Goal: Ask a question

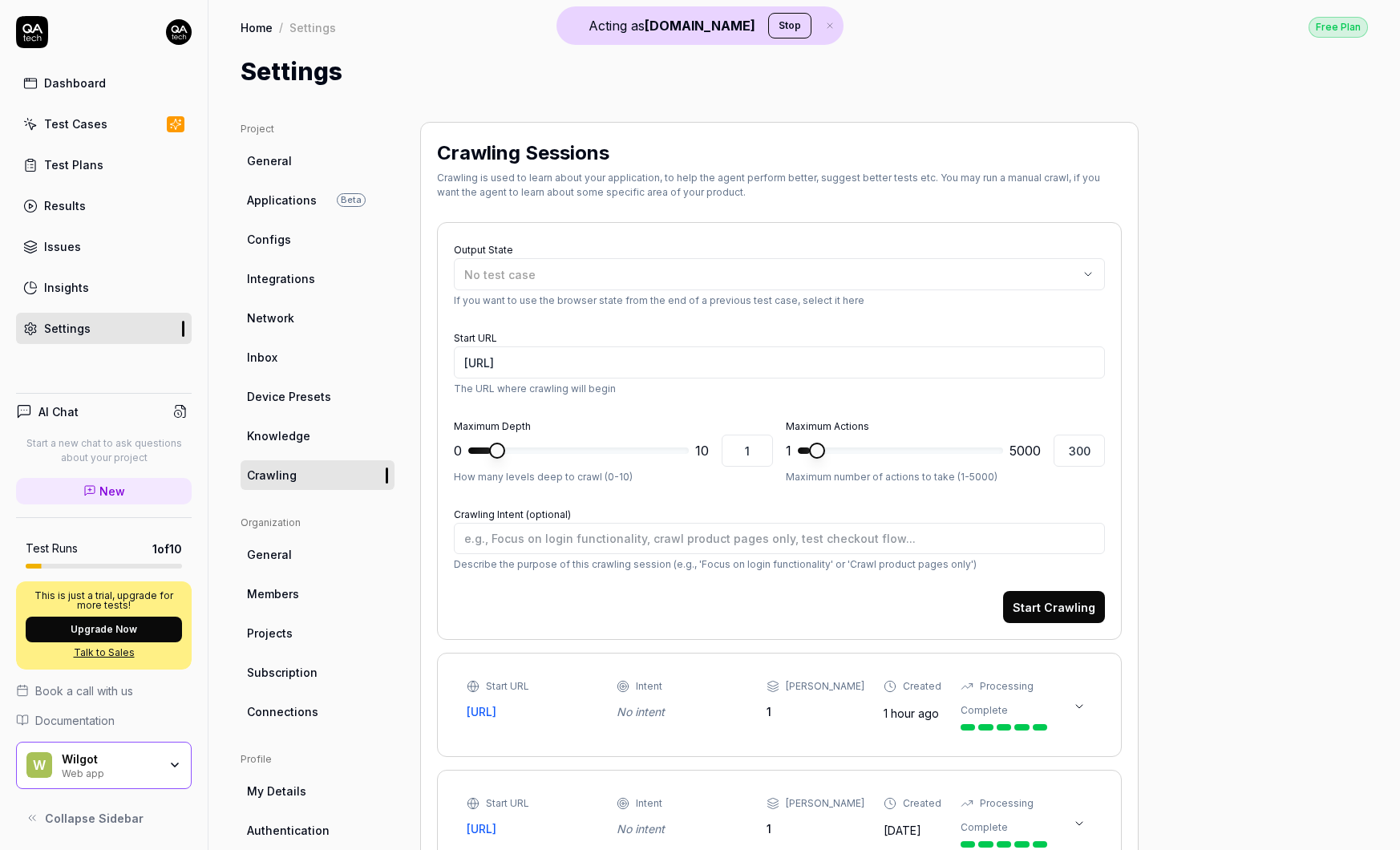
click at [70, 77] on div "Dashboard" at bounding box center [75, 83] width 62 height 17
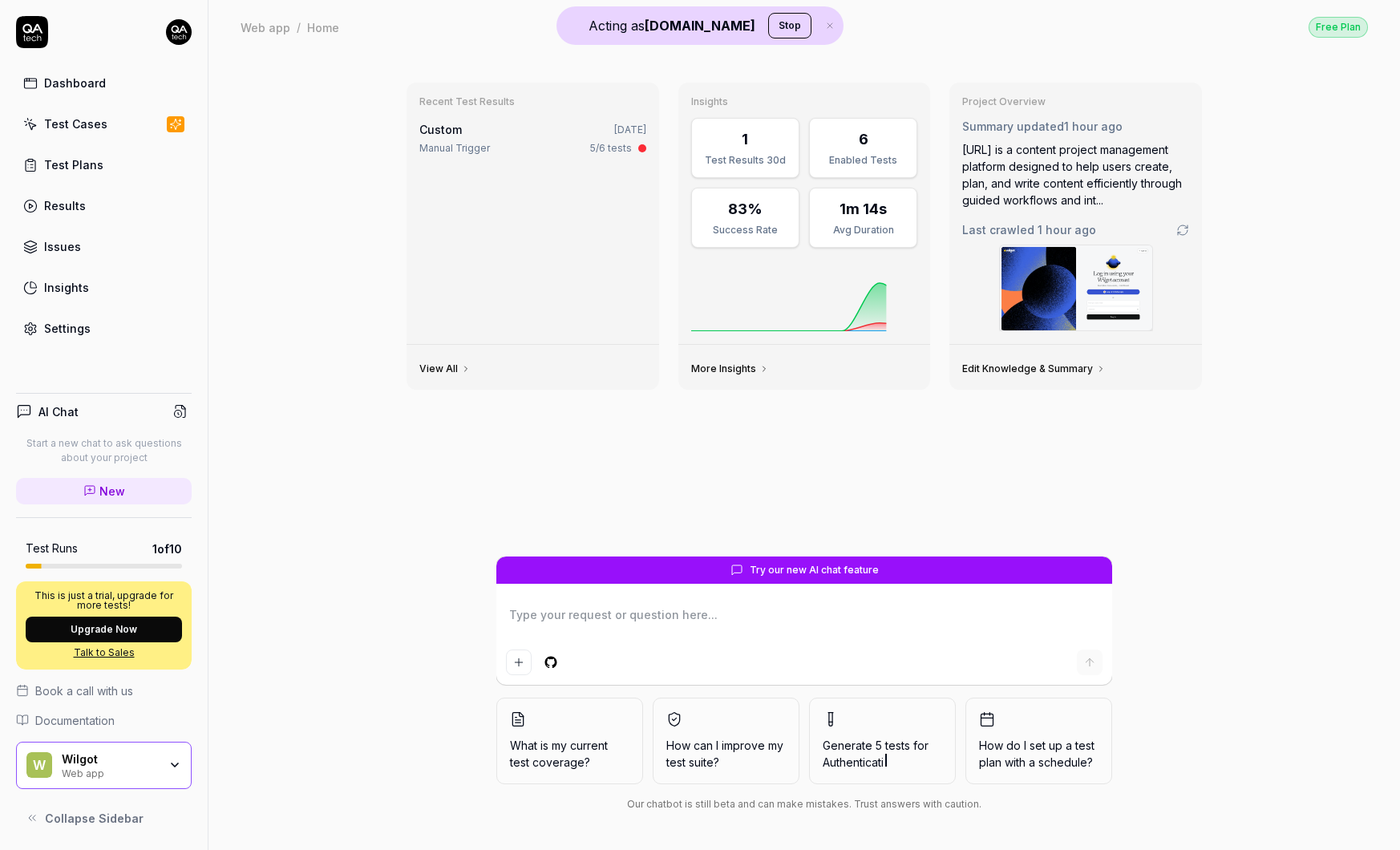
click at [641, 605] on textarea at bounding box center [804, 623] width 596 height 40
type textarea "*"
type textarea "C"
type textarea "*"
type textarea "Ca"
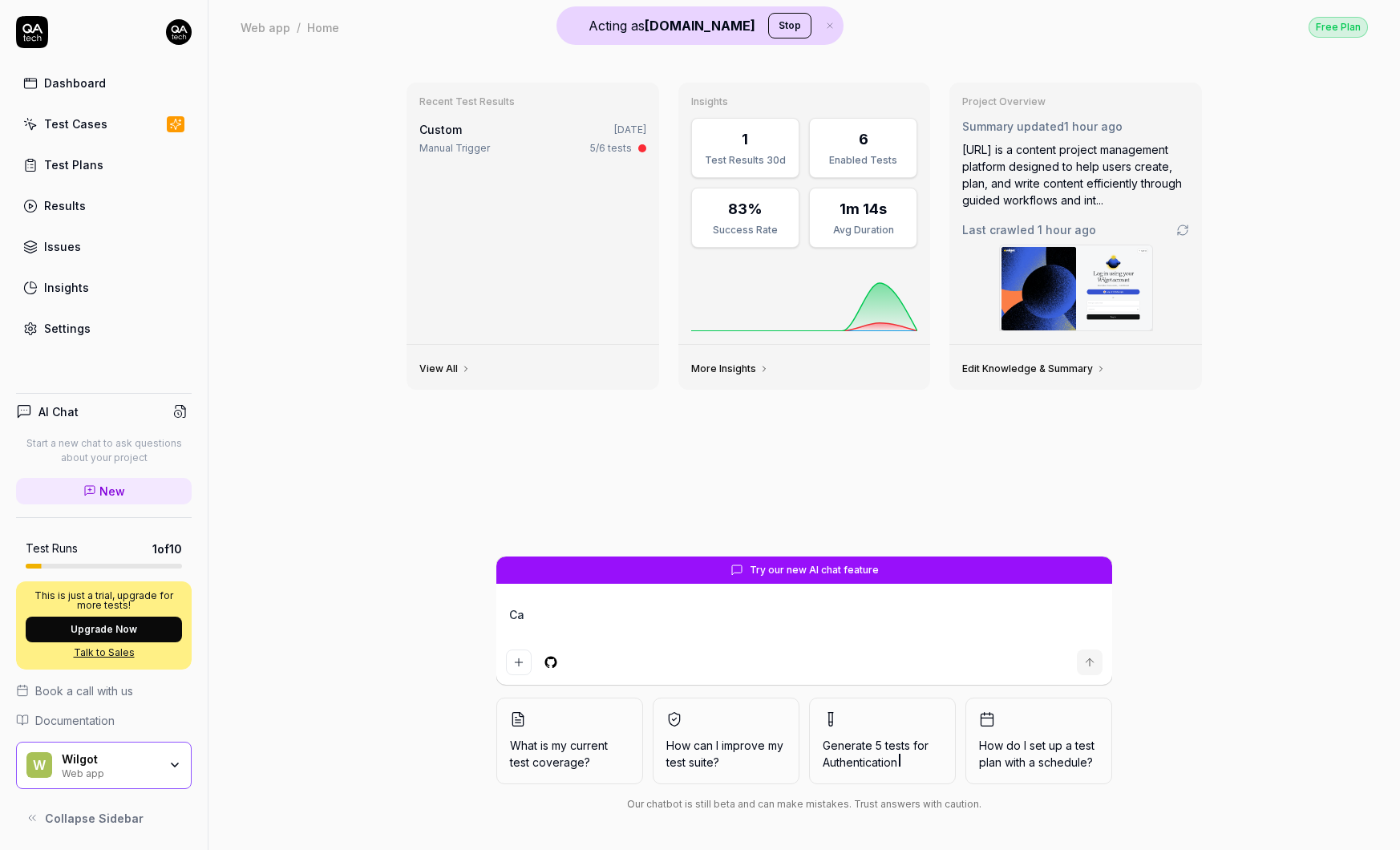
type textarea "*"
type textarea "Can"
type textarea "*"
type textarea "Can"
type textarea "*"
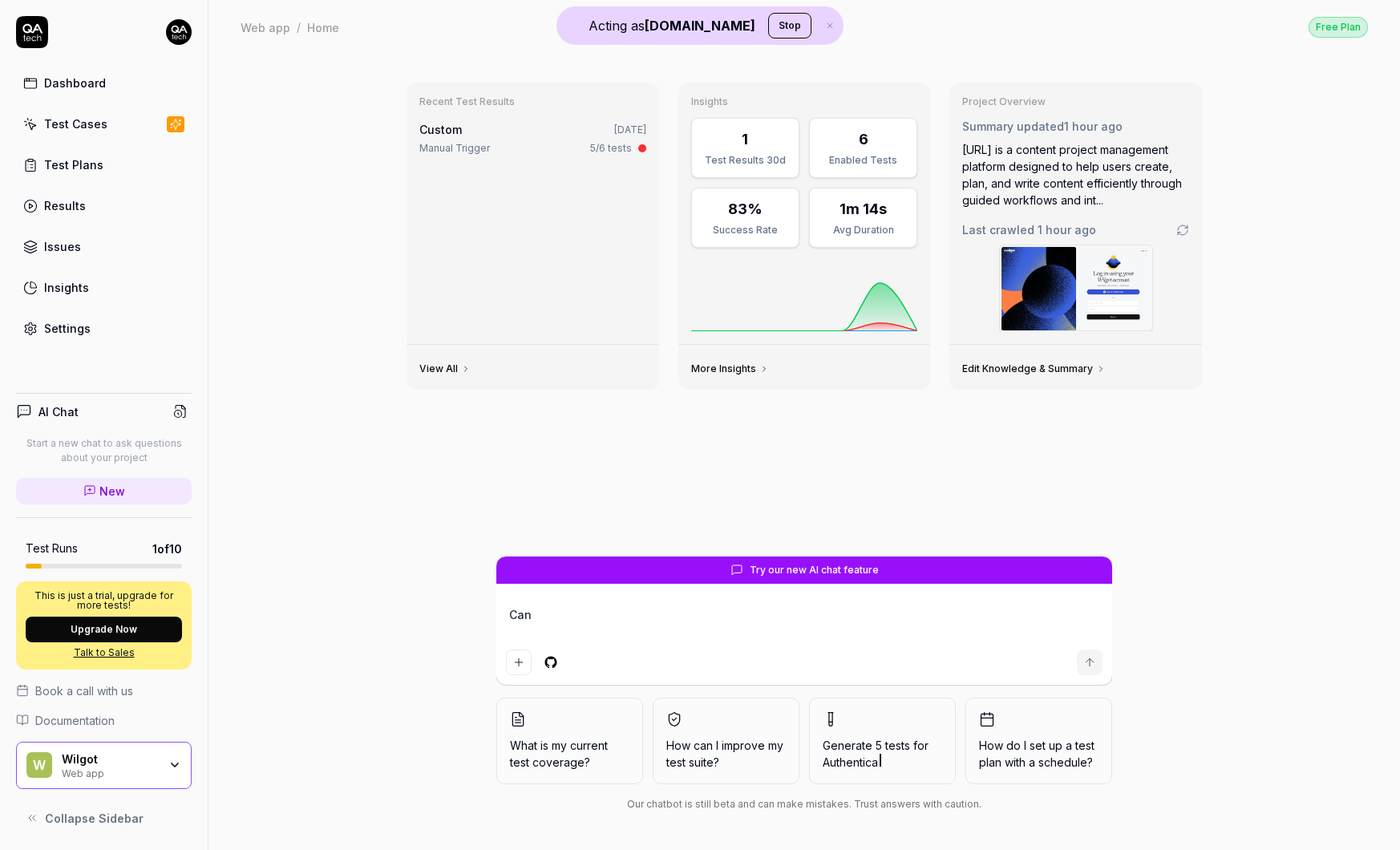
type textarea "Can y"
type textarea "*"
type textarea "Can yo"
type textarea "*"
type textarea "Can you"
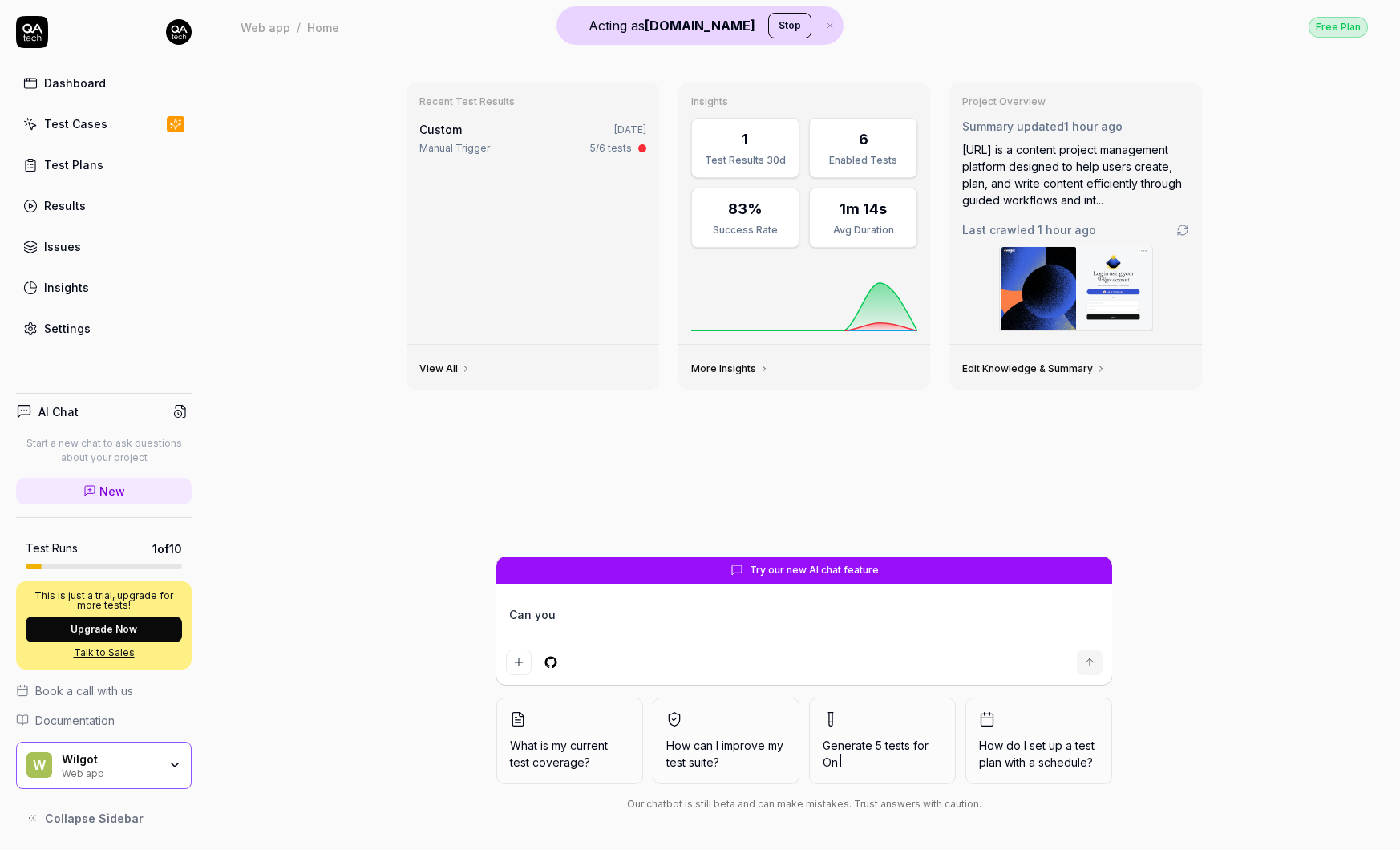
type textarea "*"
type textarea "Can you"
type textarea "*"
type textarea "Can you c"
type textarea "*"
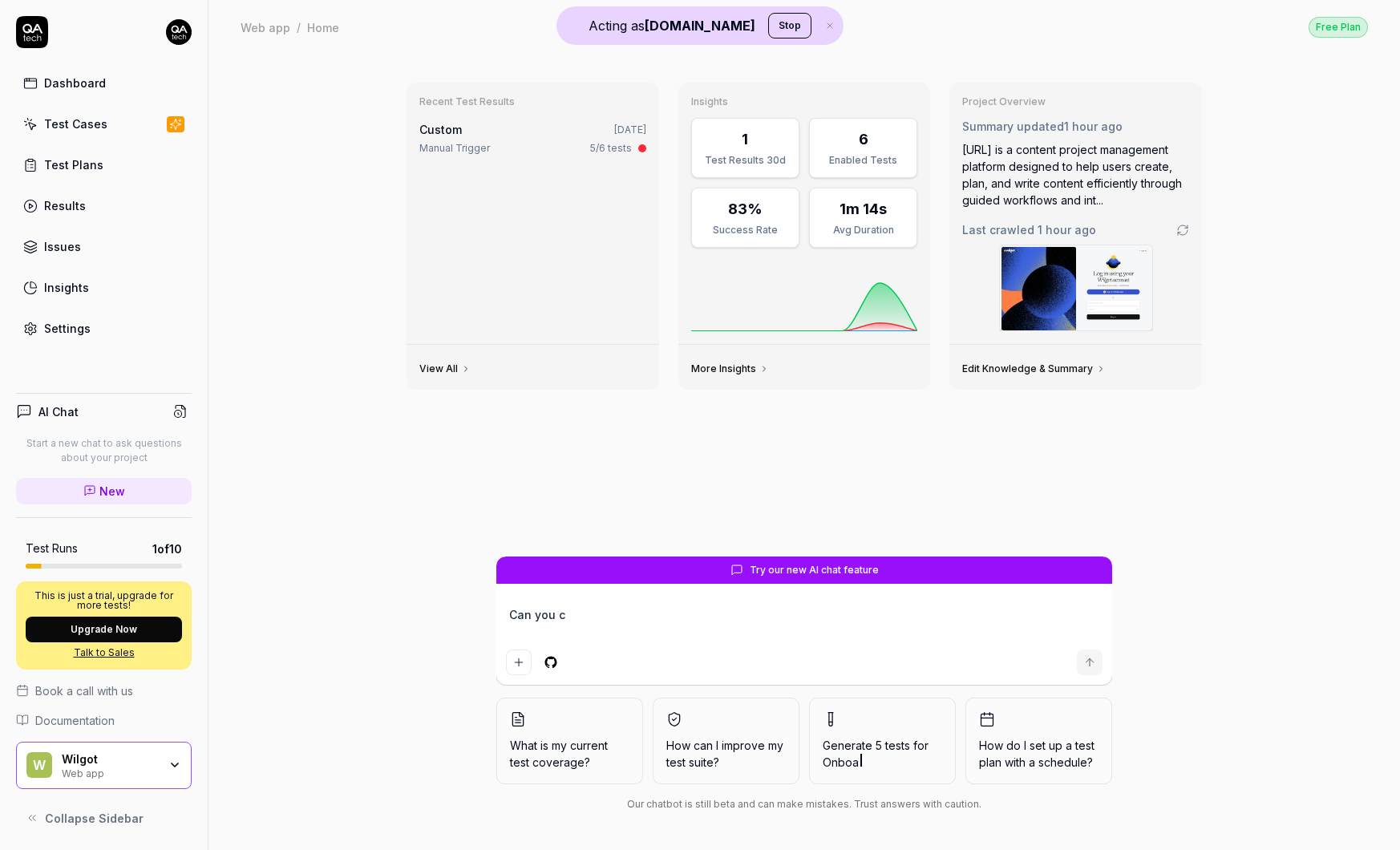
type textarea "Can you cr"
type textarea "*"
type textarea "Can you cre"
type textarea "*"
type textarea "Can you crea"
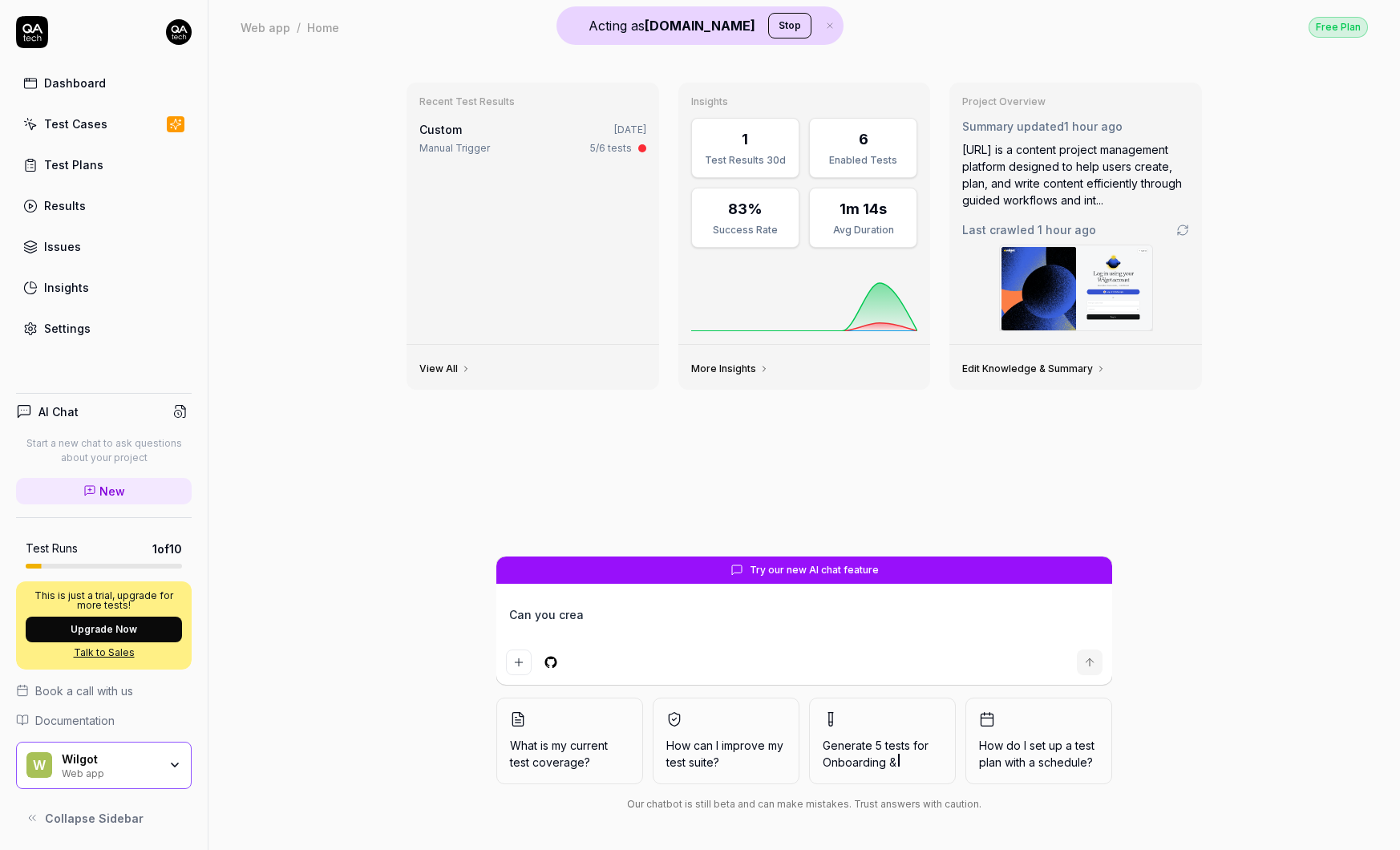
type textarea "*"
type textarea "Can you creat"
type textarea "*"
type textarea "Can you create"
type textarea "*"
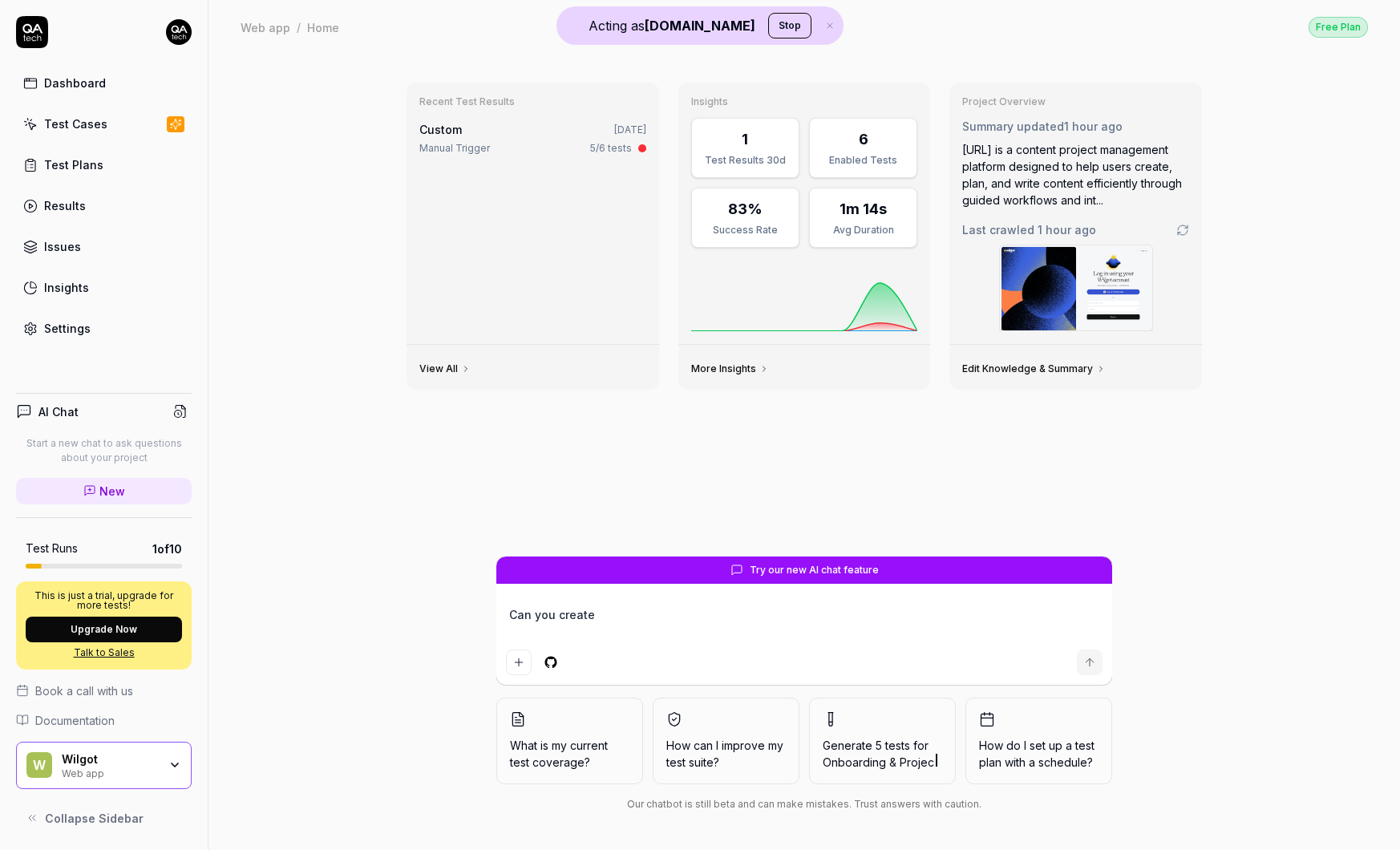
type textarea "Can you create"
type textarea "*"
type textarea "Can you create a"
type textarea "*"
type textarea "Can you create a"
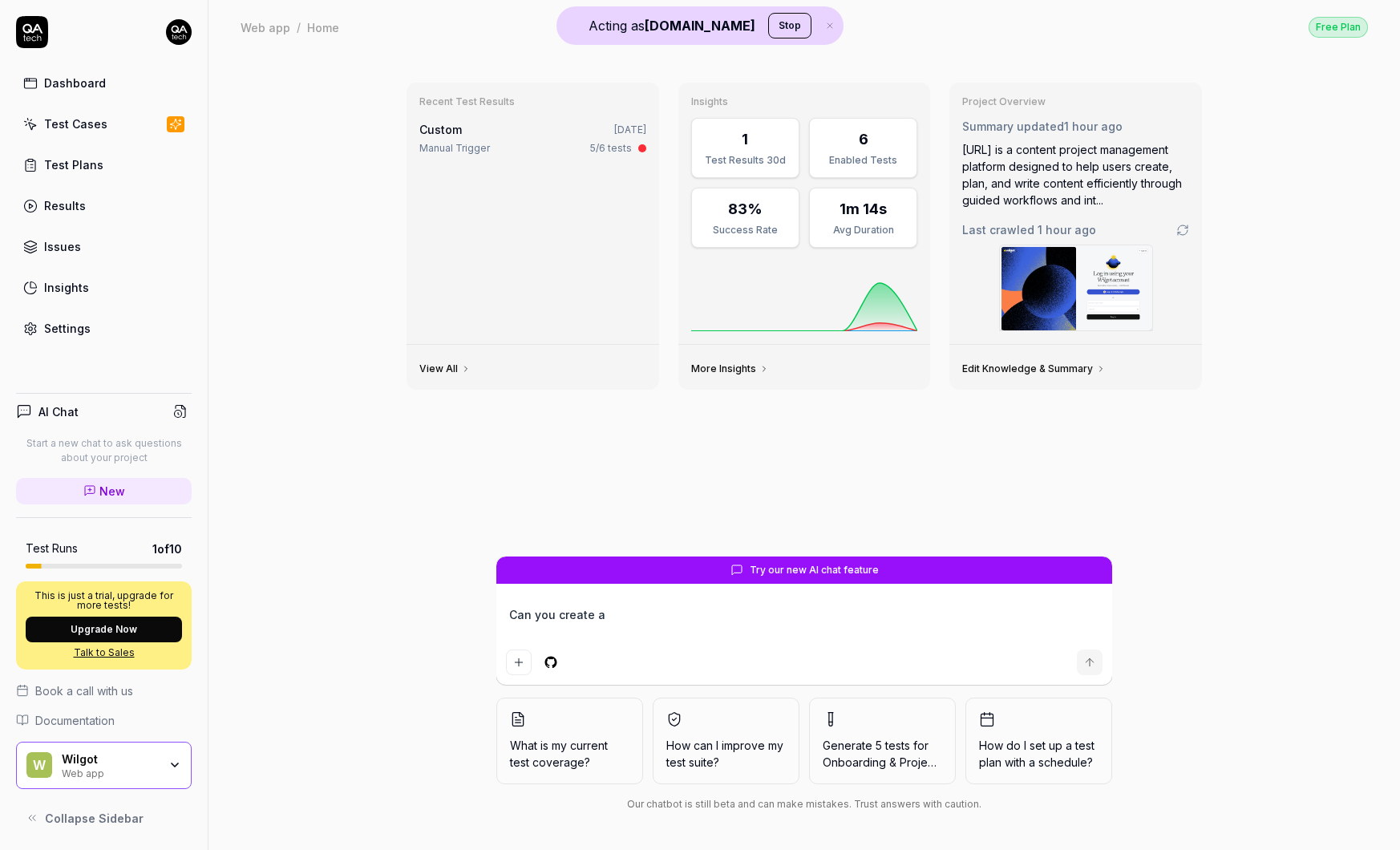
type textarea "*"
type textarea "Can you create a t"
type textarea "*"
type textarea "Can you create a te"
type textarea "*"
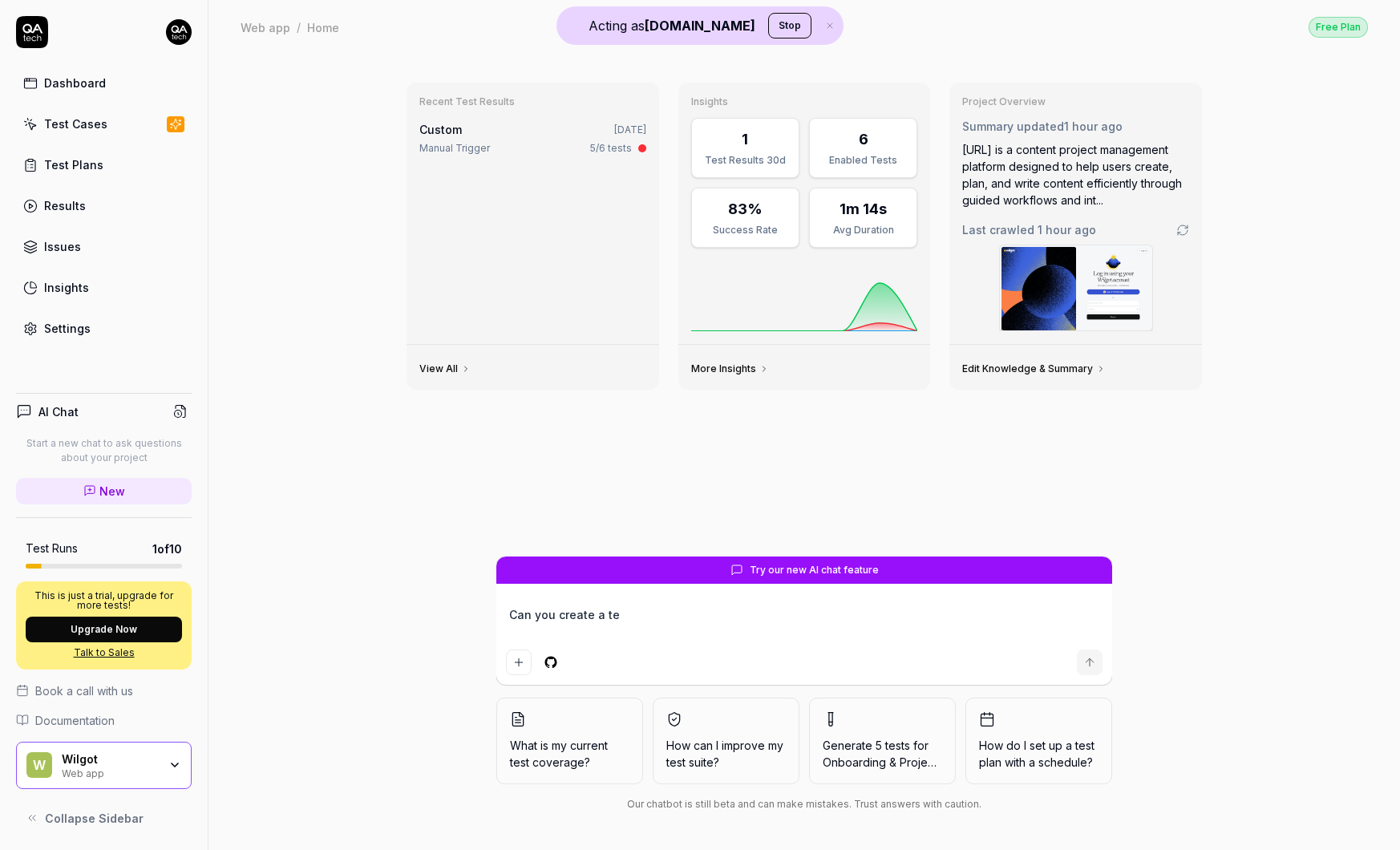
type textarea "Can you create a tes"
type textarea "*"
type textarea "Can you create a test"
type textarea "*"
type textarea "Can you create a test"
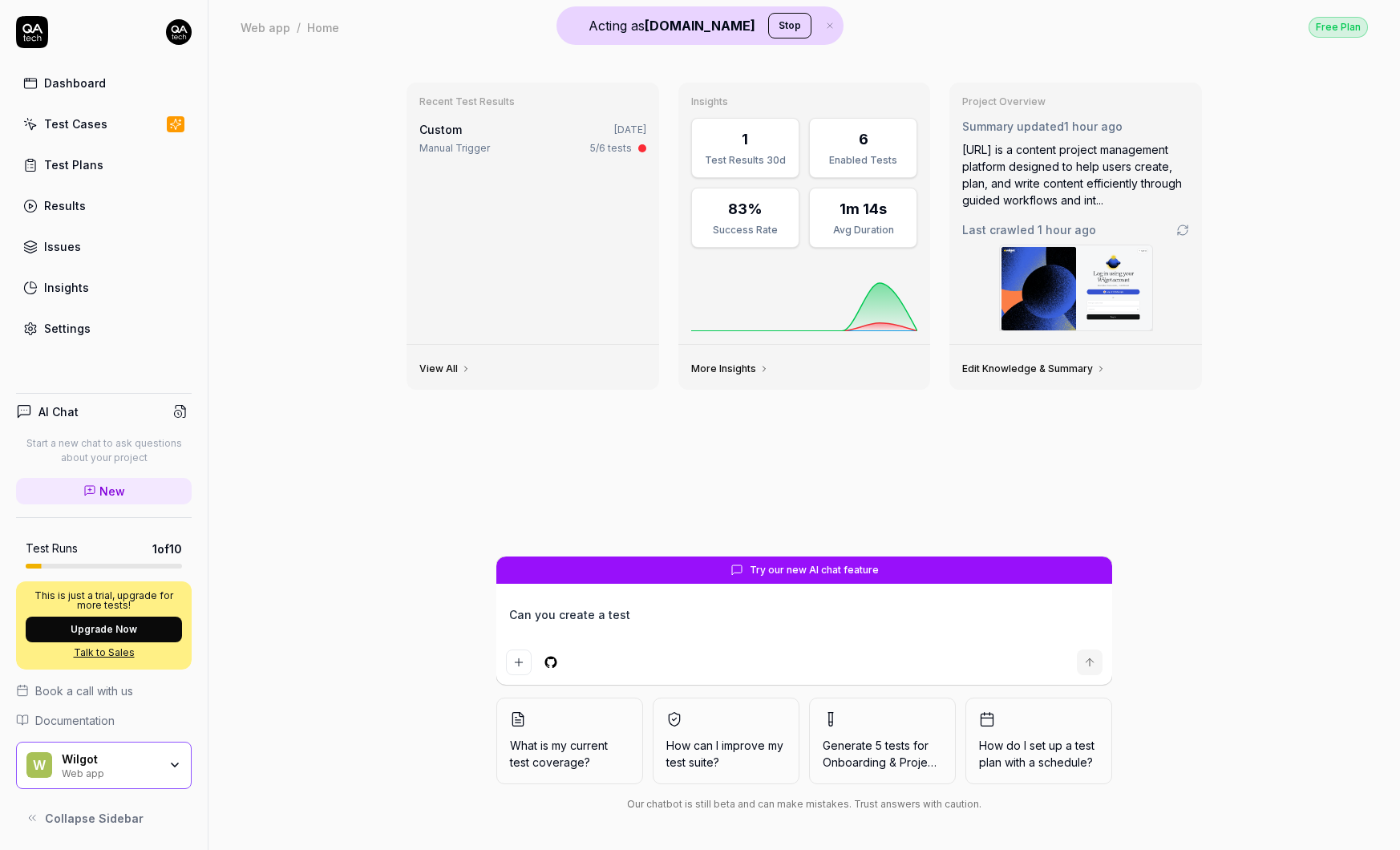
type textarea "*"
type textarea "Can you create a test p"
type textarea "*"
type textarea "Can you create a test pl"
type textarea "*"
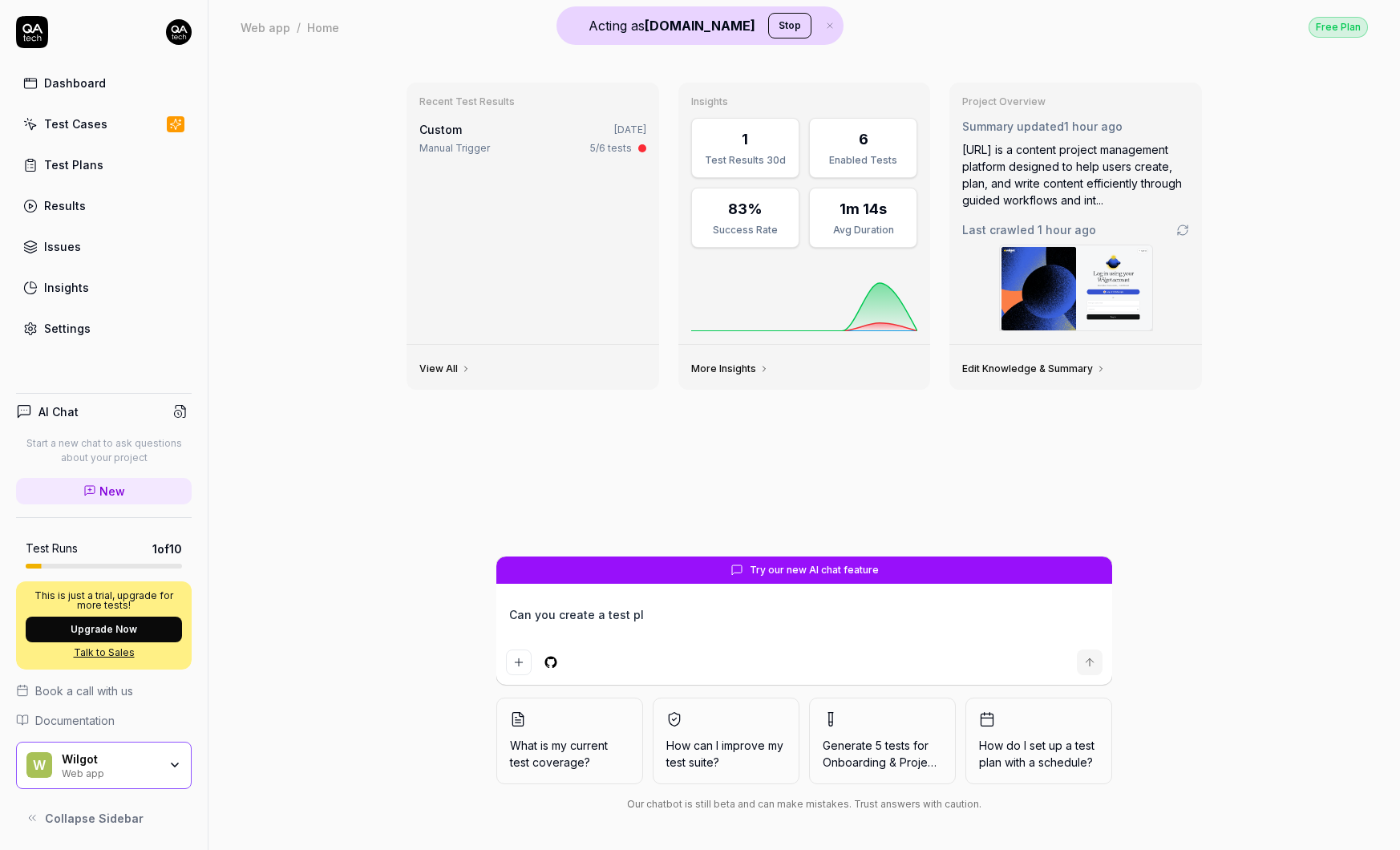
type textarea "Can you create a test pla"
type textarea "*"
type textarea "Can you create a test plan"
type textarea "*"
type textarea "Can you create a test plan"
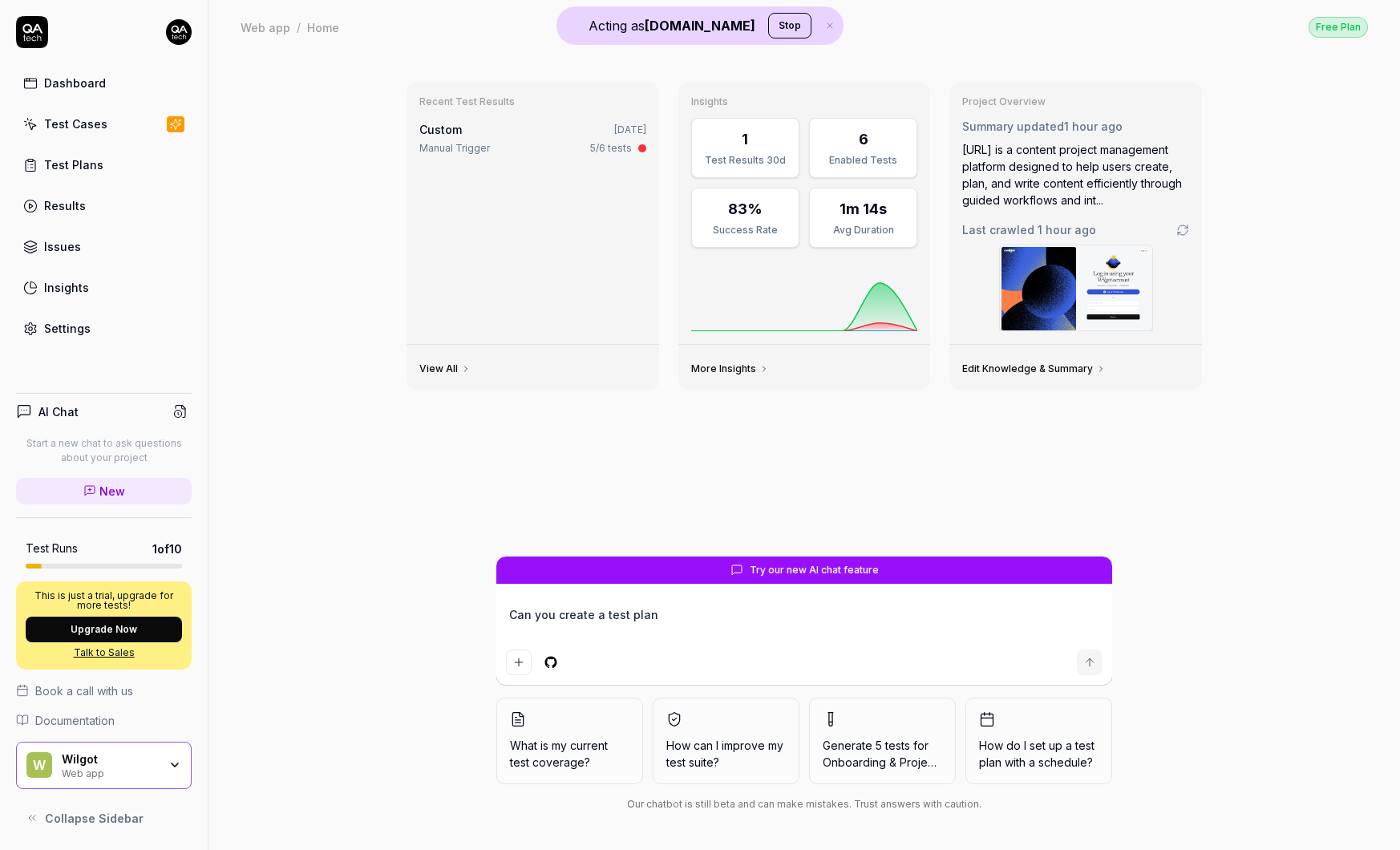
type textarea "*"
type textarea "Can you create a test plan f"
type textarea "*"
type textarea "Can you create a test plan fo"
type textarea "*"
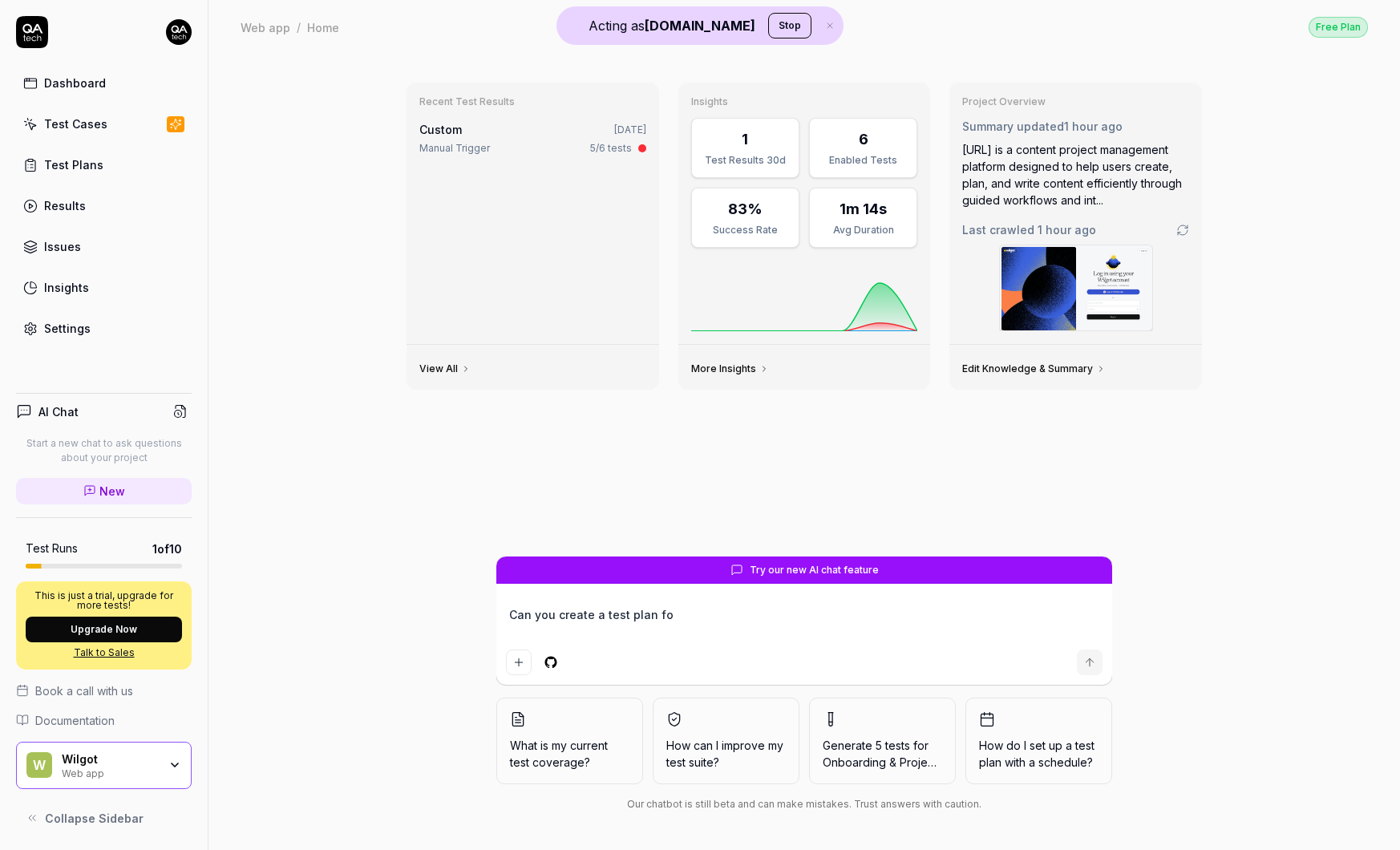
type textarea "Can you create a test plan for"
type textarea "*"
type textarea "Can you create a test plan for"
type textarea "*"
type textarea "Can you create a test plan for W"
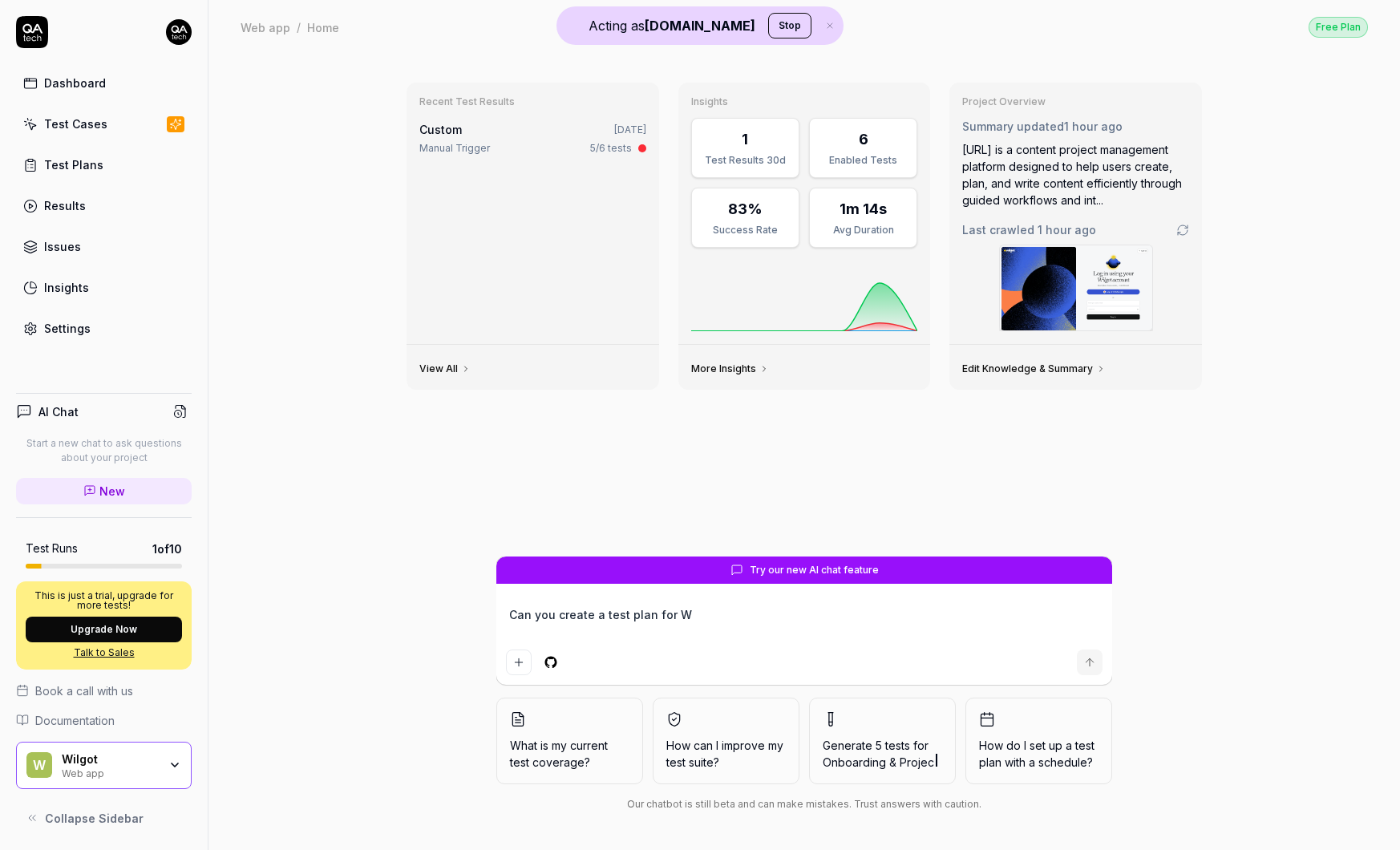
type textarea "*"
type textarea "Can you create a test plan for Wi"
type textarea "*"
type textarea "Can you create a test plan for Wil"
type textarea "*"
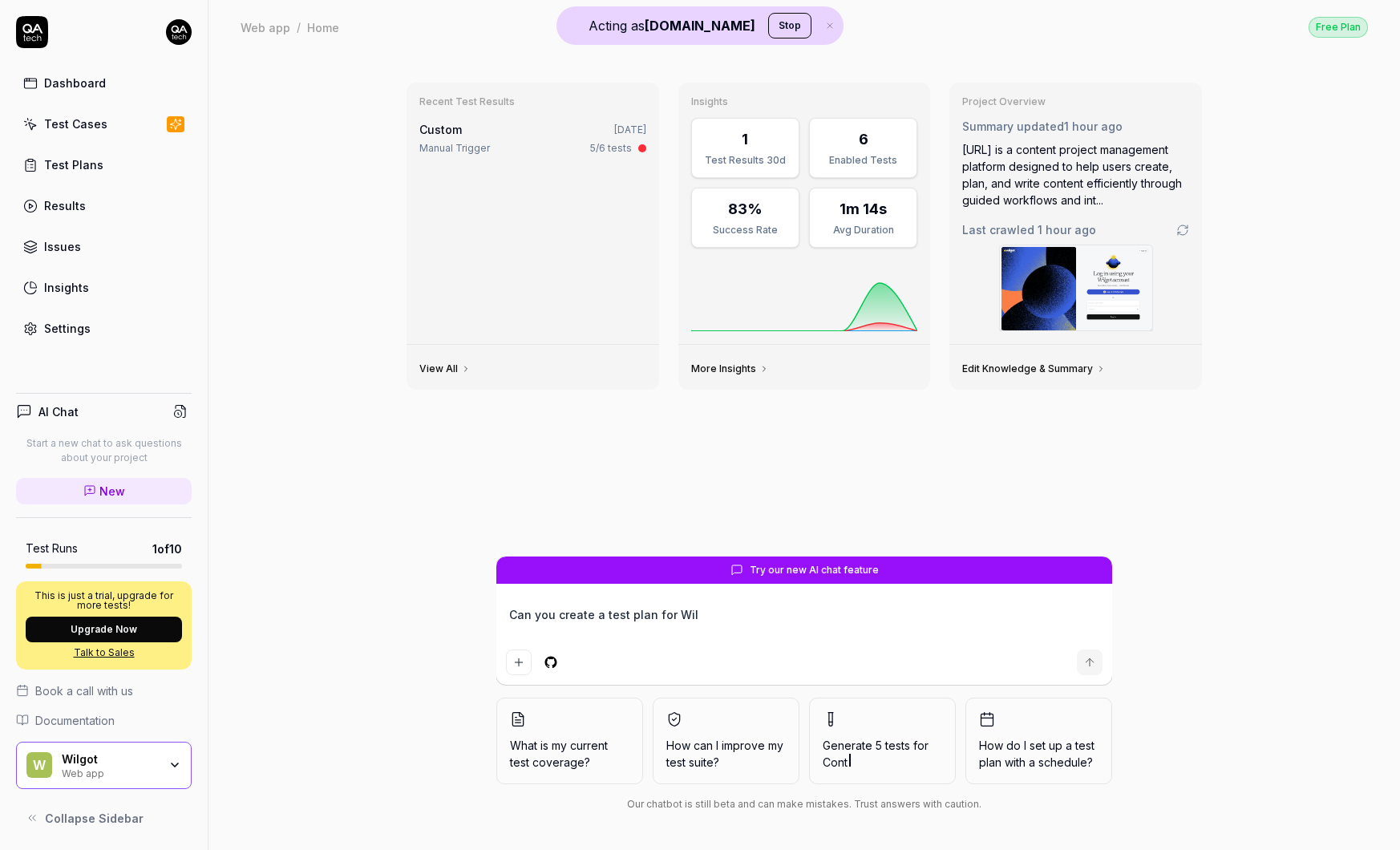
type textarea "Can you create a test plan for Wilg"
type textarea "*"
type textarea "Can you create a test plan for Wilgo"
type textarea "*"
type textarea "Can you create a test plan for Wilgot"
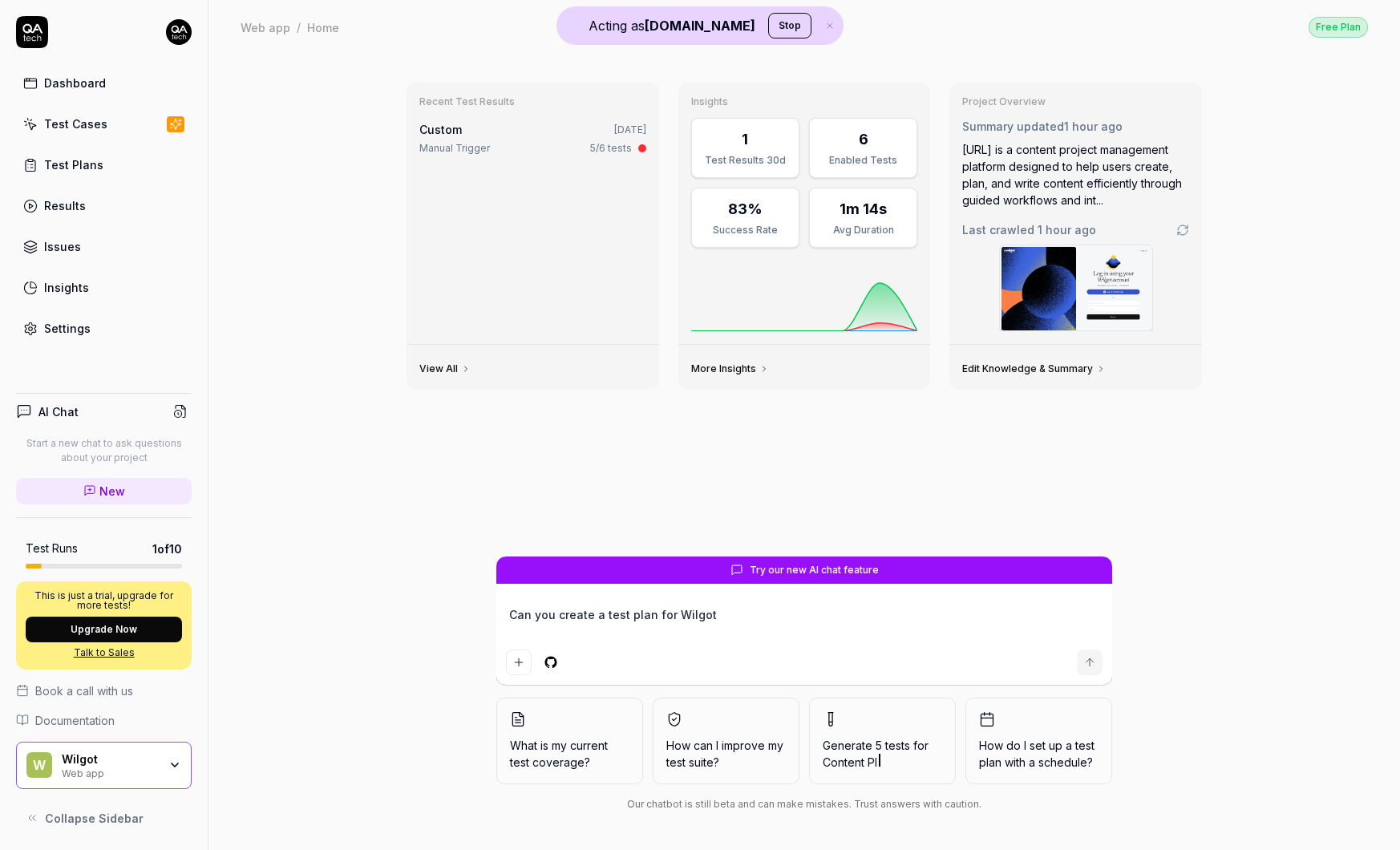
type textarea "*"
type textarea "Can you create a test plan for Wilgot?"
type textarea "*"
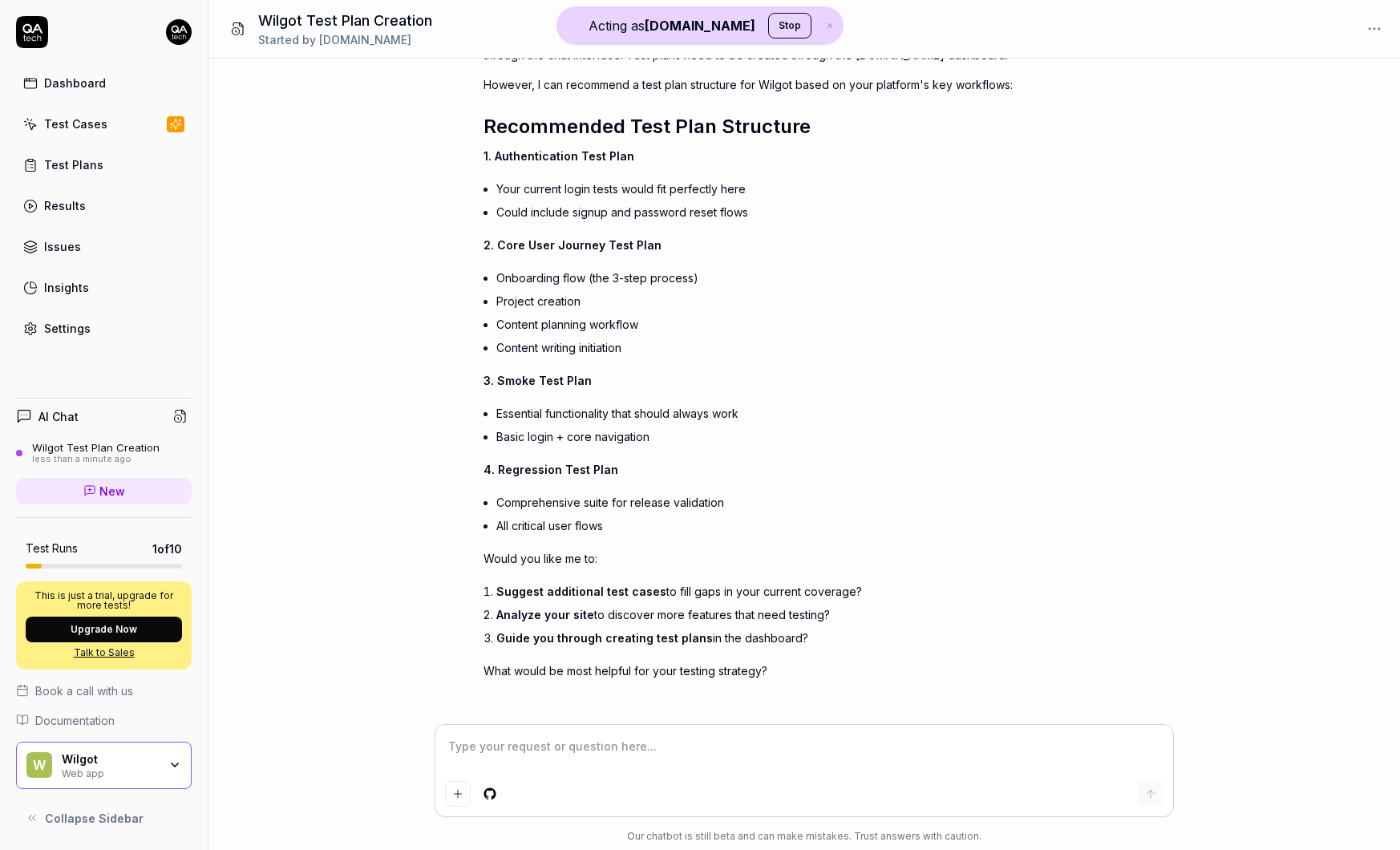
scroll to position [503, 0]
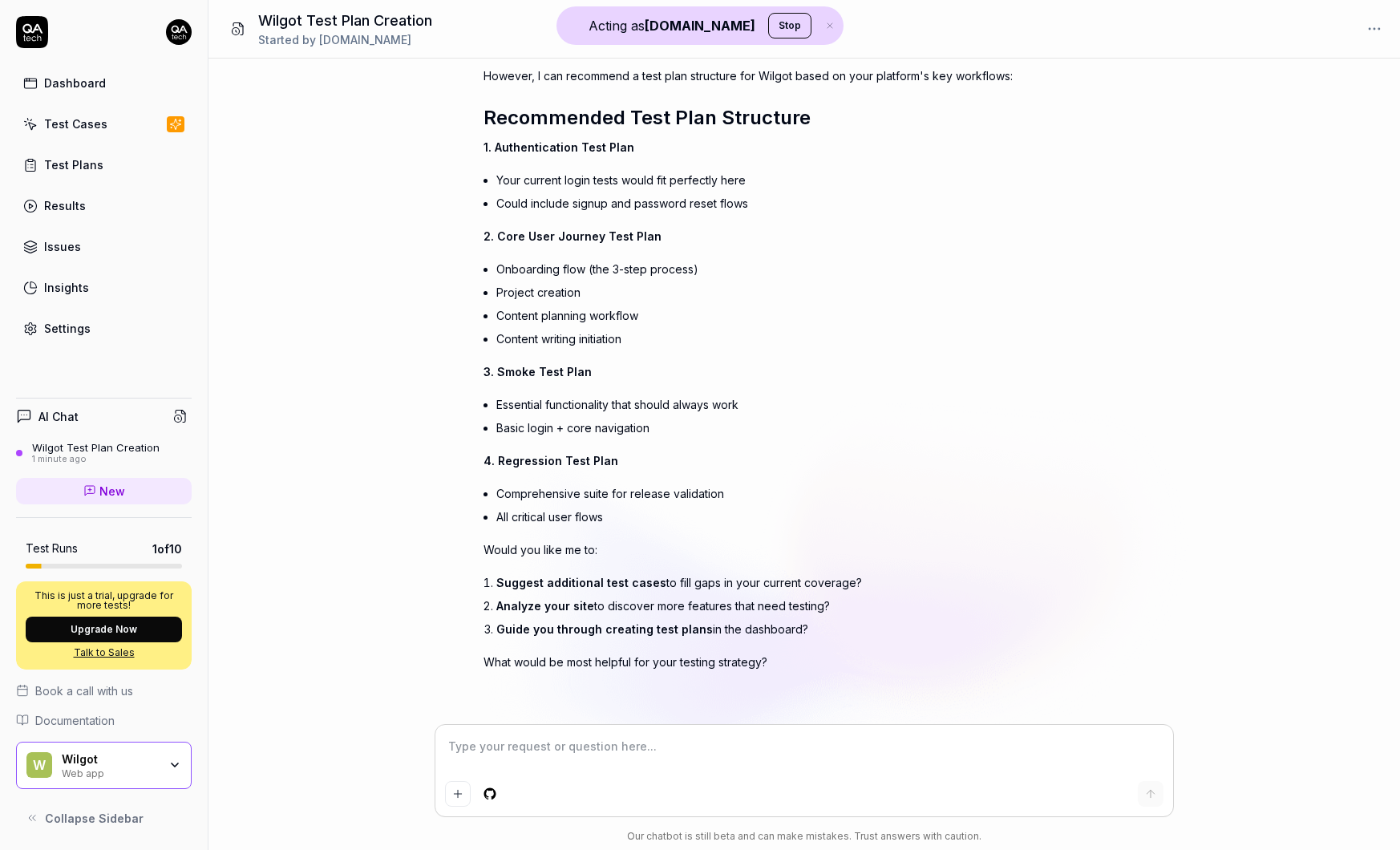
type textarea "*"
